Goal: Transaction & Acquisition: Purchase product/service

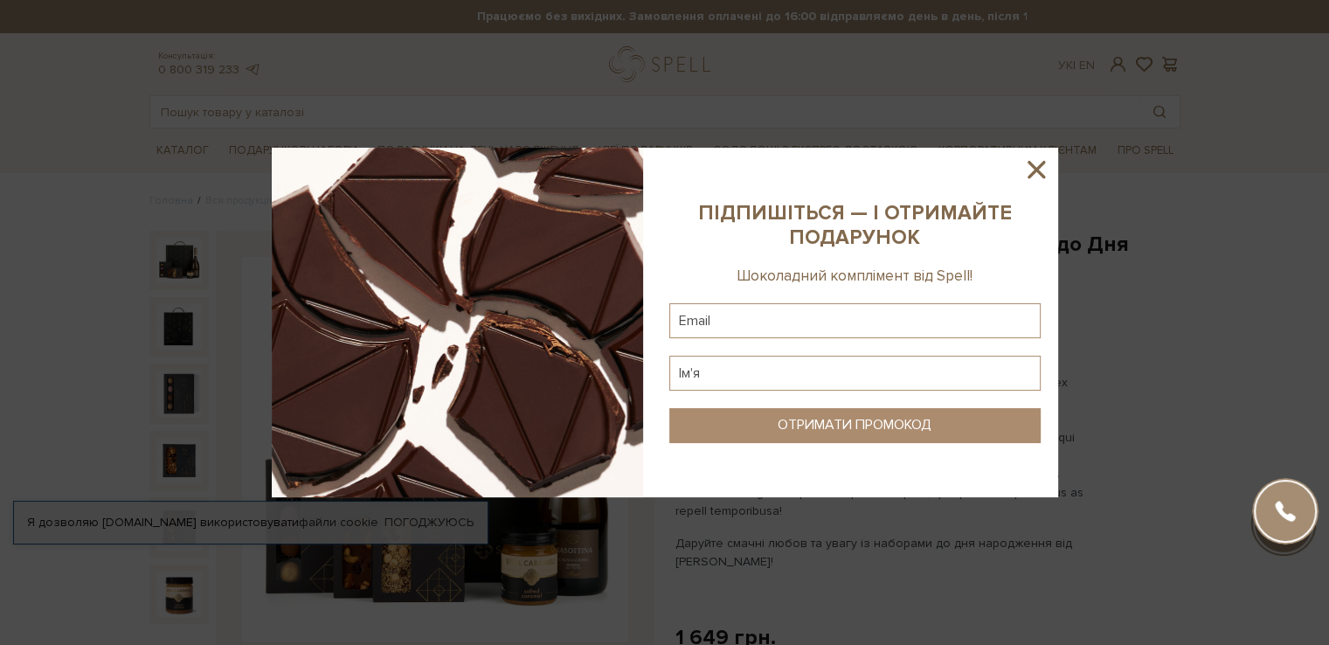
click at [1036, 175] on icon at bounding box center [1037, 170] width 30 height 30
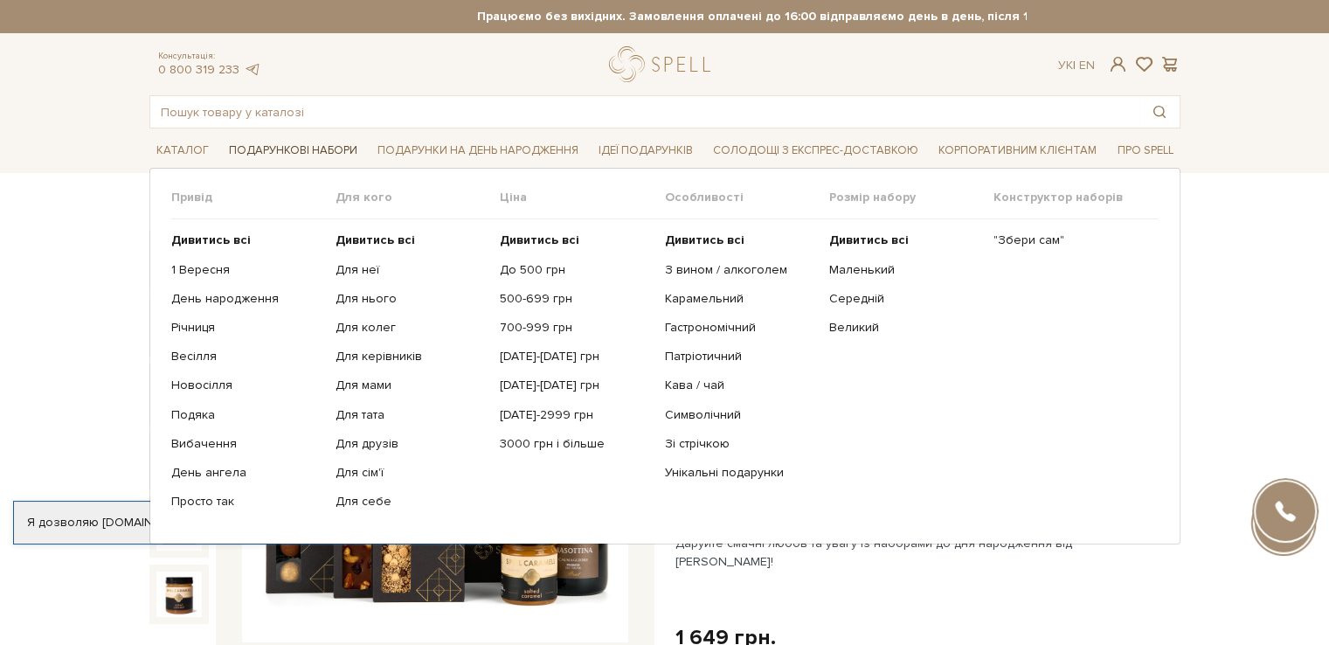
click at [294, 144] on span "Подарункові набори" at bounding box center [293, 150] width 142 height 27
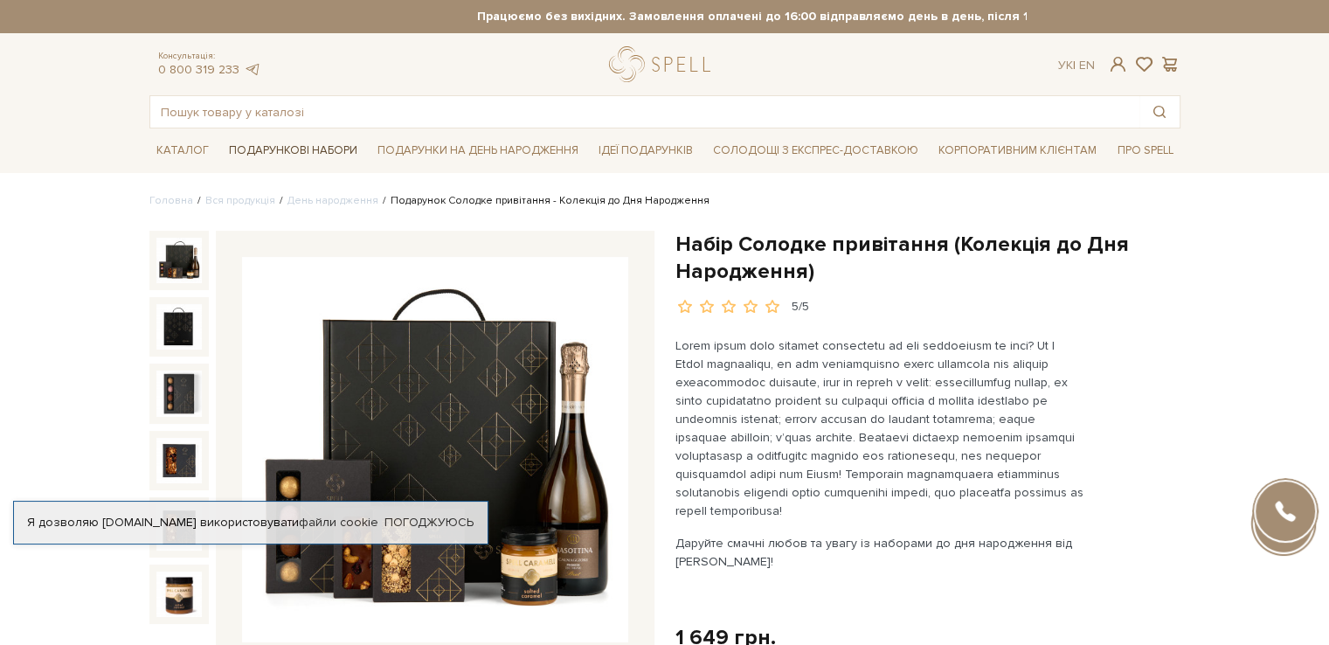
click at [294, 144] on span "Подарункові набори" at bounding box center [293, 150] width 142 height 27
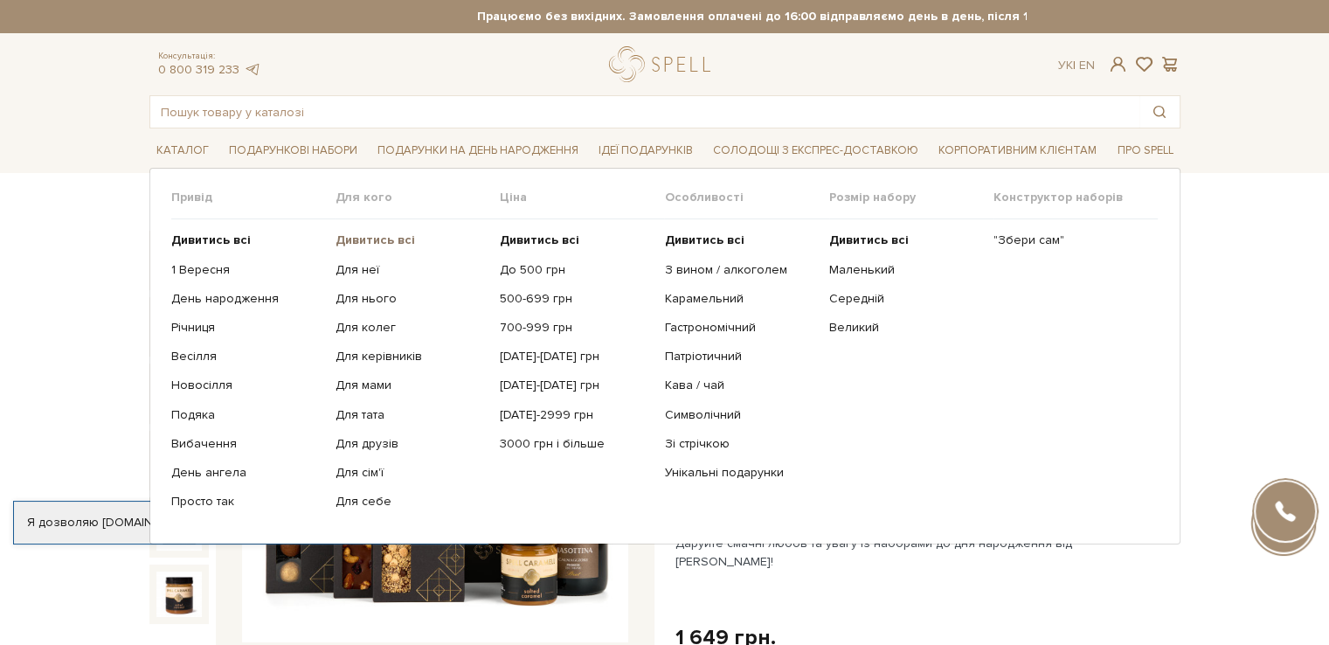
click at [366, 244] on b "Дивитись всі" at bounding box center [376, 239] width 80 height 15
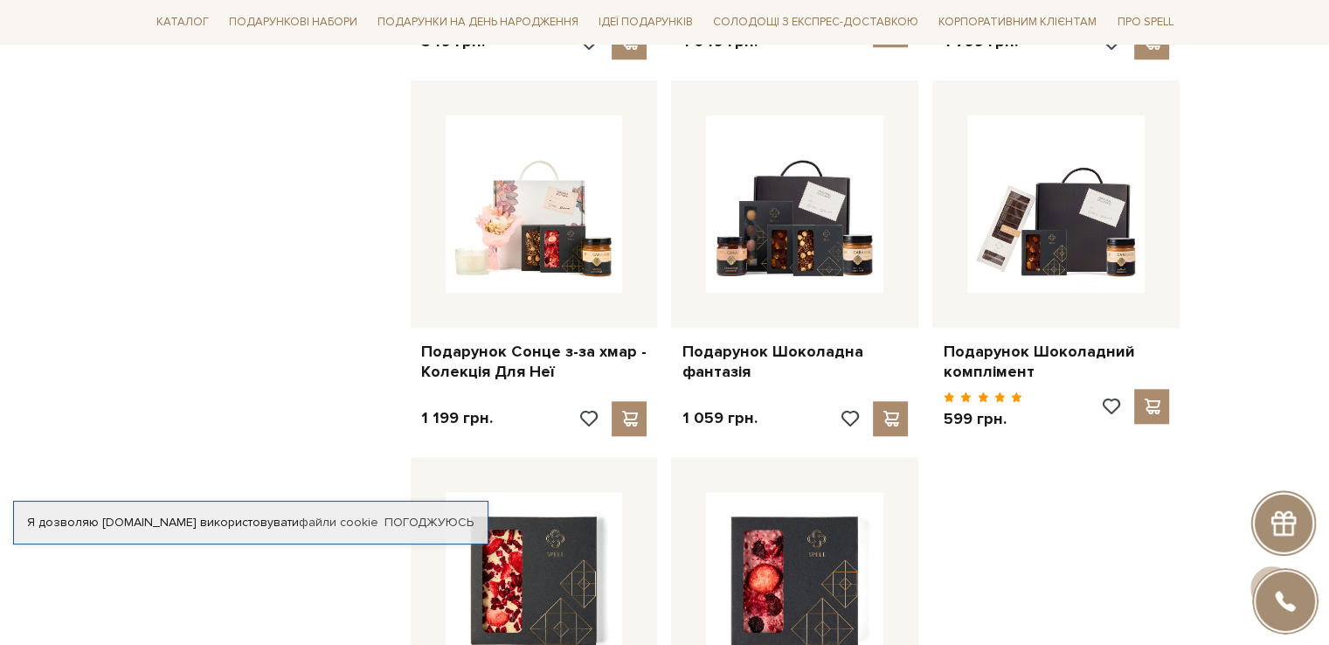
scroll to position [1835, 0]
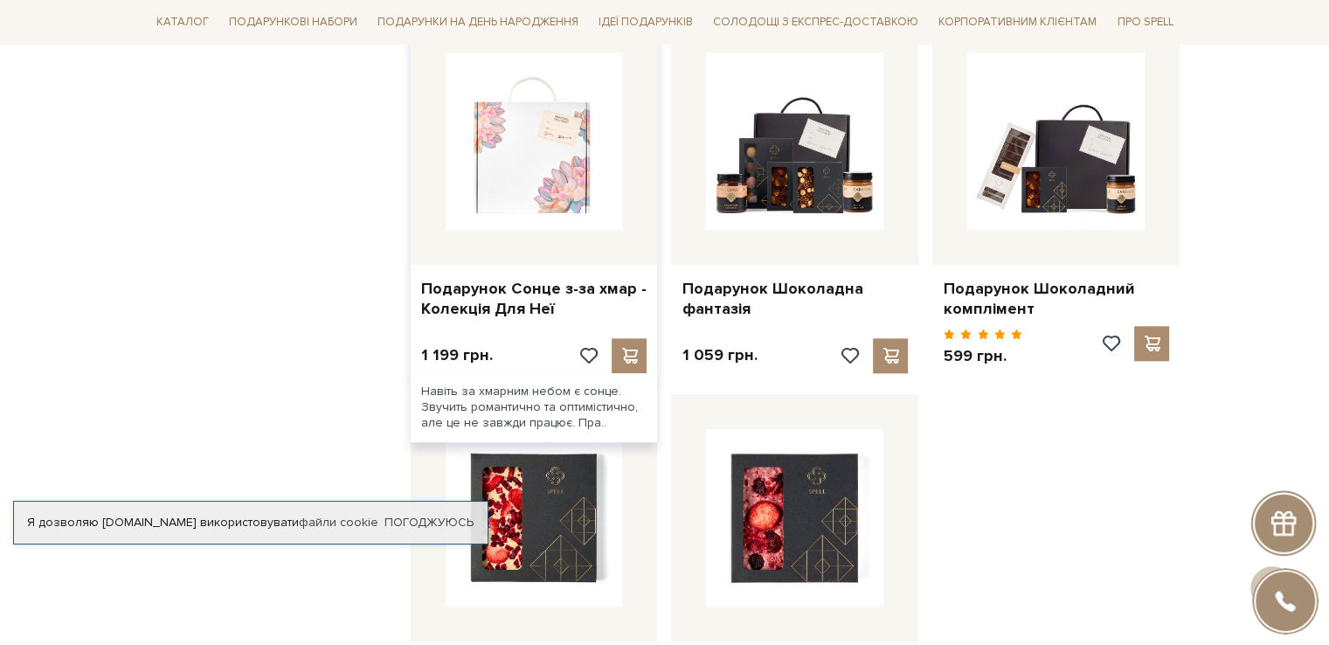
click at [495, 164] on img at bounding box center [534, 140] width 177 height 177
